Goal: Information Seeking & Learning: Learn about a topic

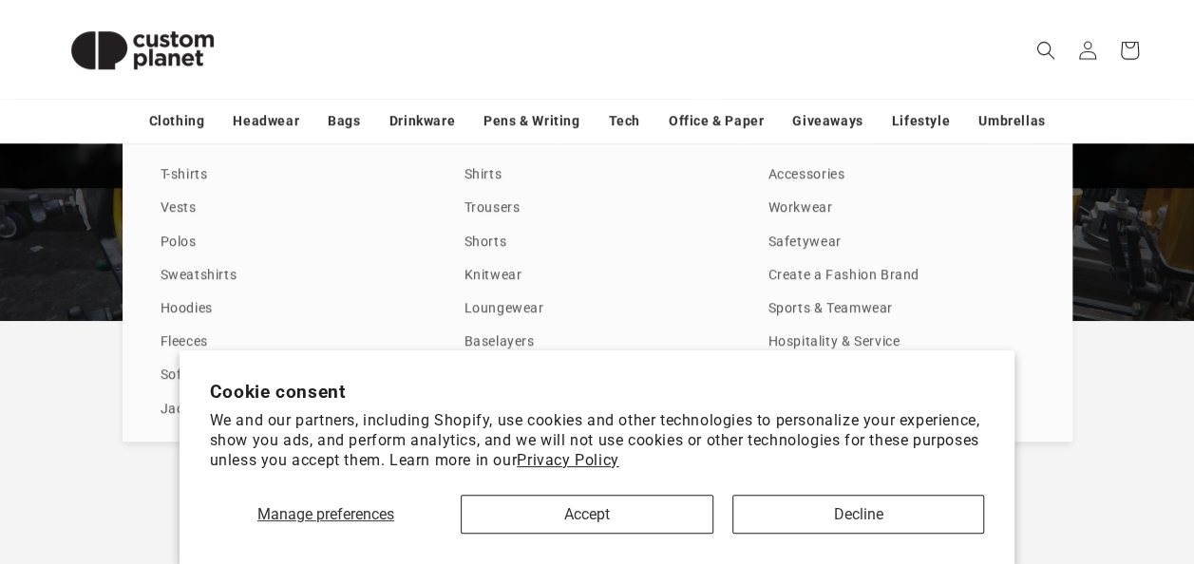
scroll to position [365, 0]
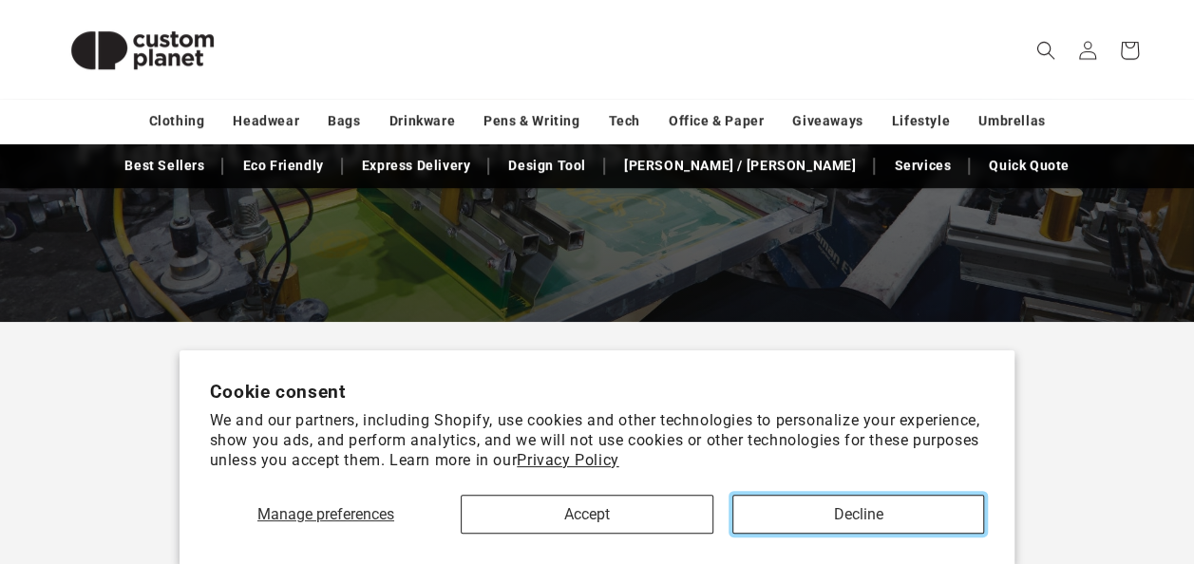
click at [821, 507] on button "Decline" at bounding box center [858, 514] width 253 height 39
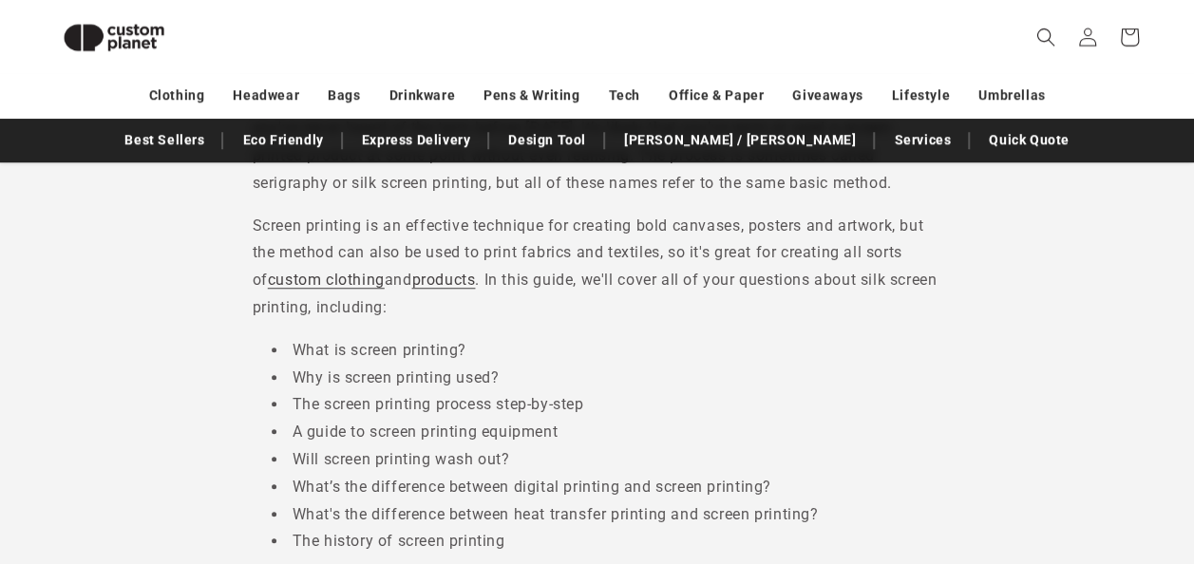
scroll to position [636, 0]
click at [414, 347] on li "What is screen printing?" at bounding box center [607, 349] width 670 height 28
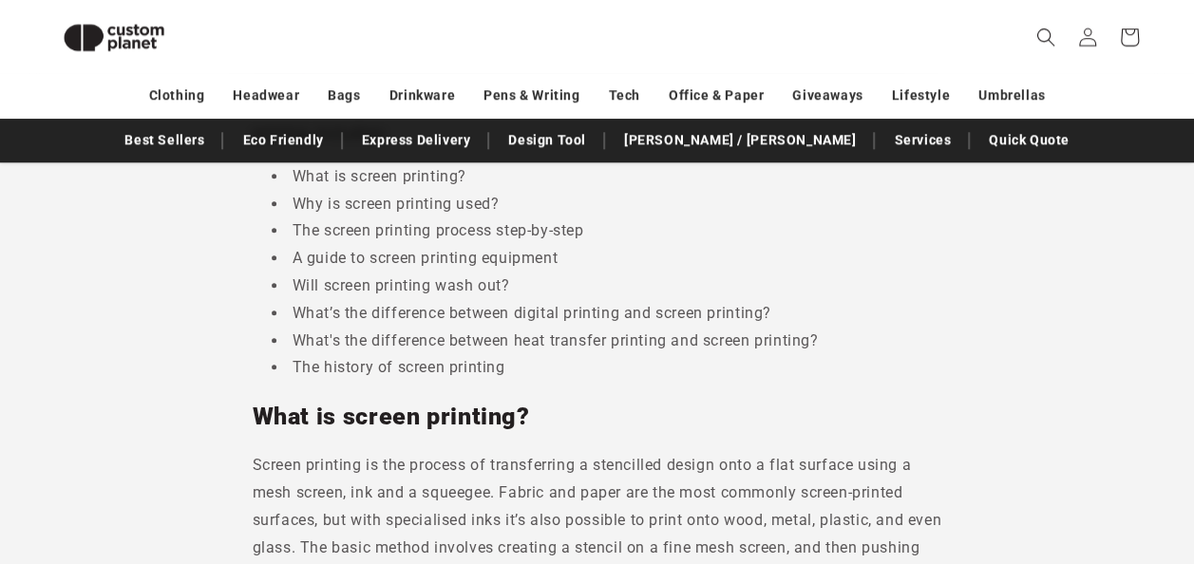
scroll to position [852, 0]
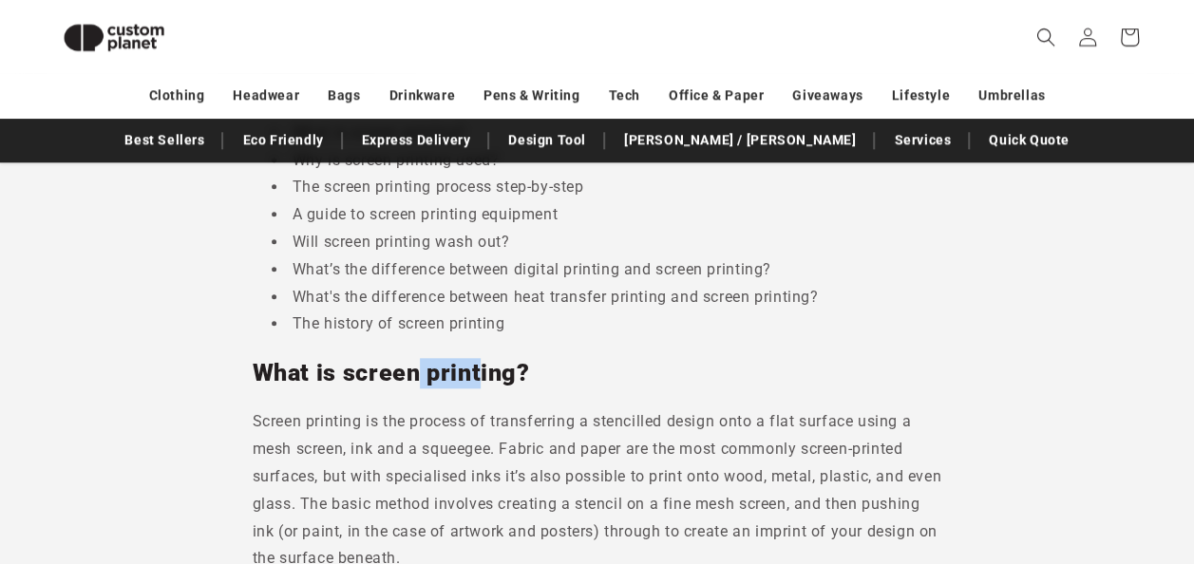
drag, startPoint x: 415, startPoint y: 340, endPoint x: 479, endPoint y: 357, distance: 65.9
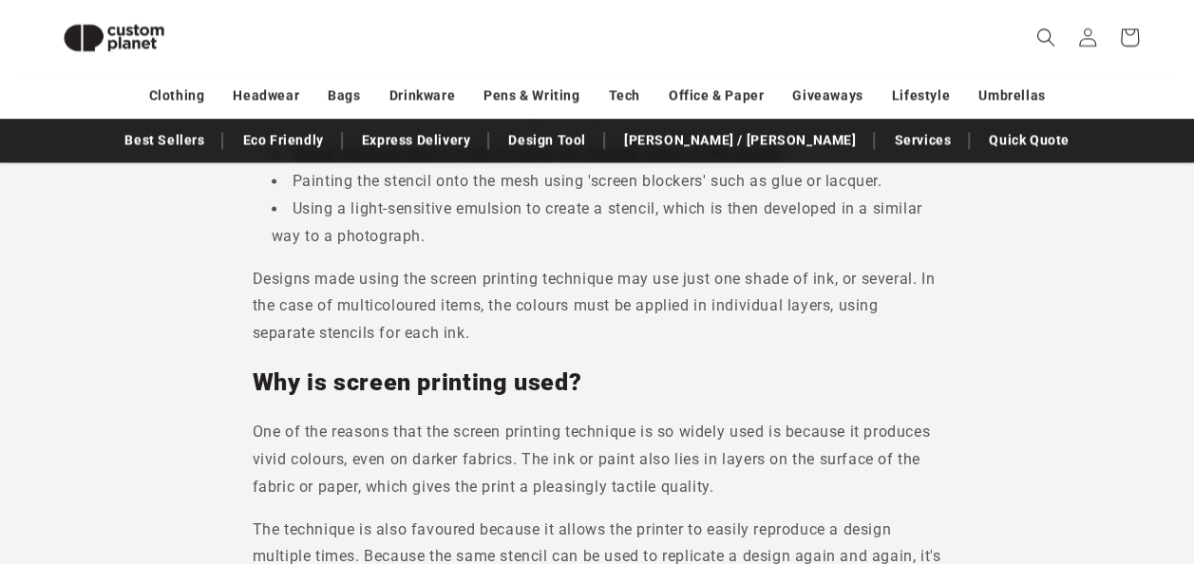
scroll to position [1379, 0]
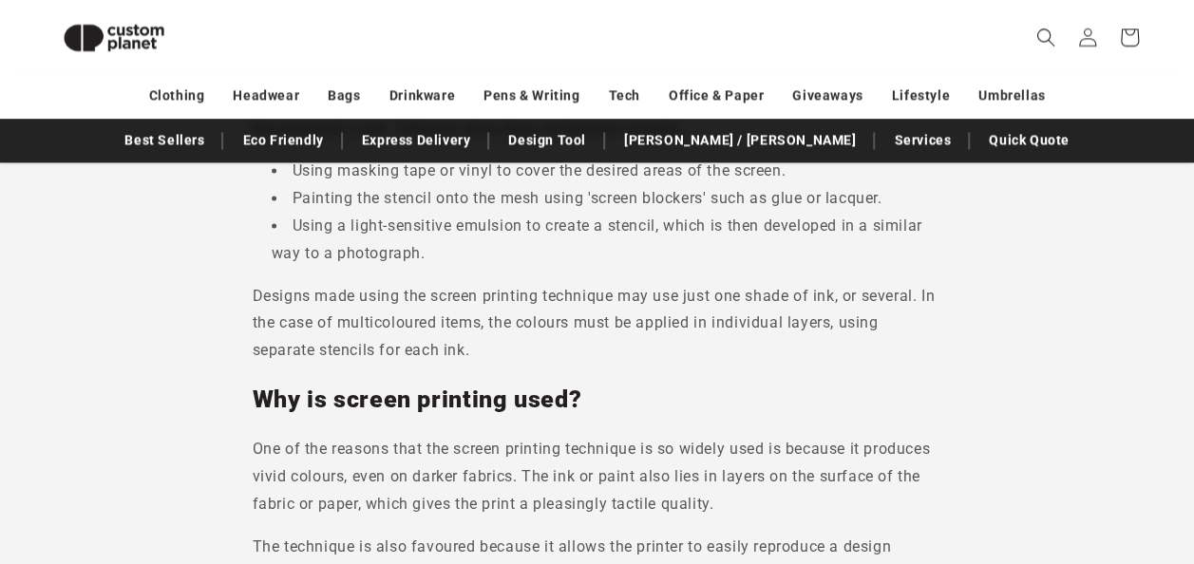
click at [477, 340] on p "Designs made using the screen printing technique may use just one shade of ink,…" at bounding box center [597, 324] width 689 height 82
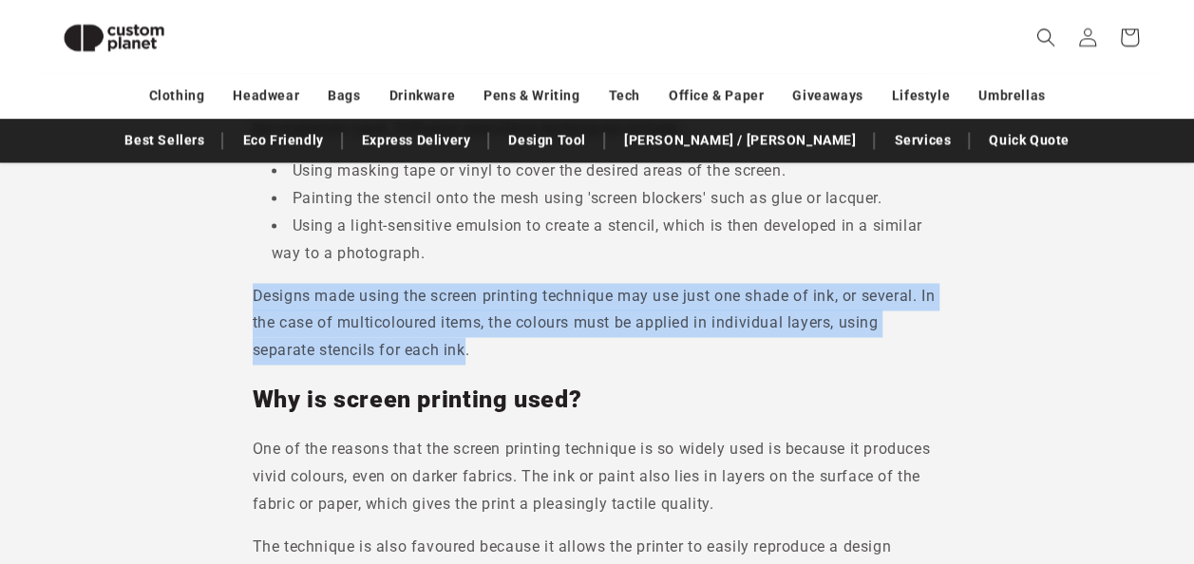
drag, startPoint x: 466, startPoint y: 349, endPoint x: 252, endPoint y: 277, distance: 226.4
copy p "Designs made using the screen printing technique may use just one shade of ink,…"
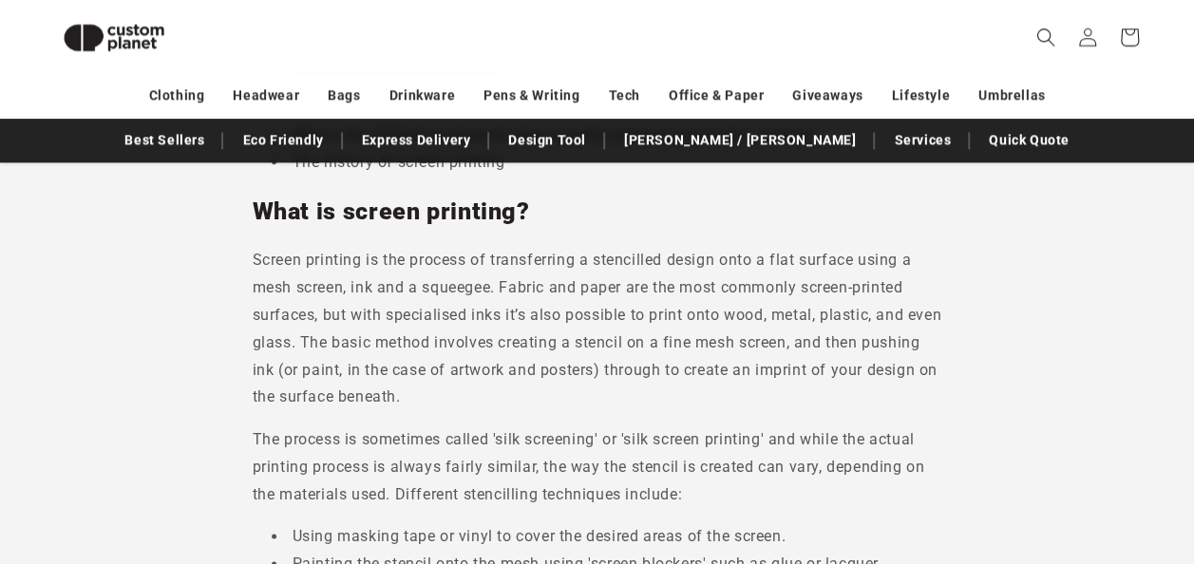
scroll to position [1014, 0]
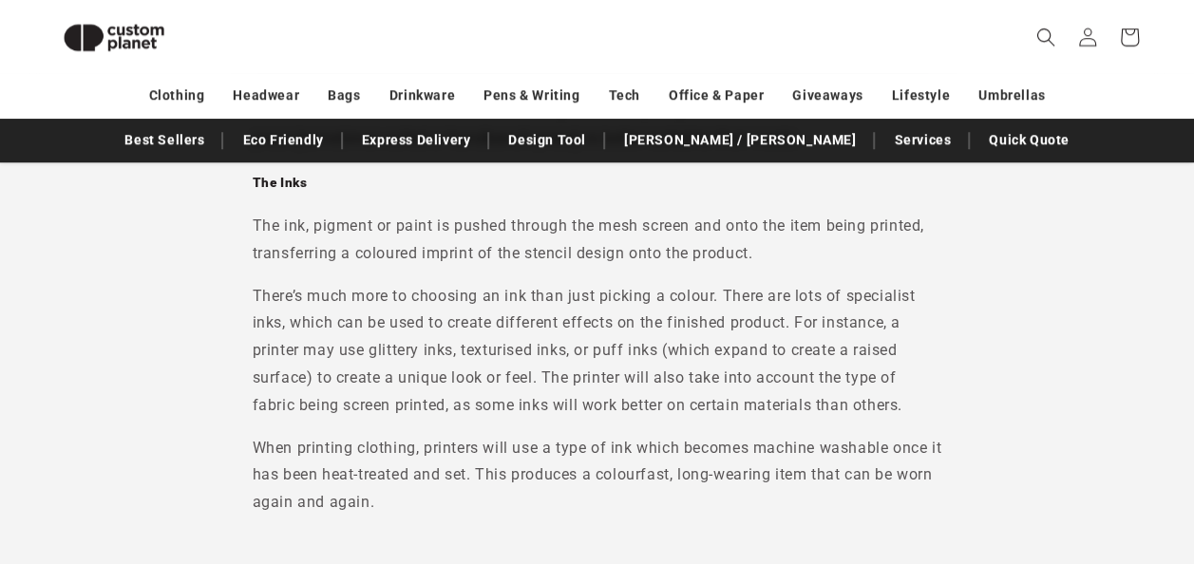
scroll to position [4338, 0]
